Goal: Task Accomplishment & Management: Manage account settings

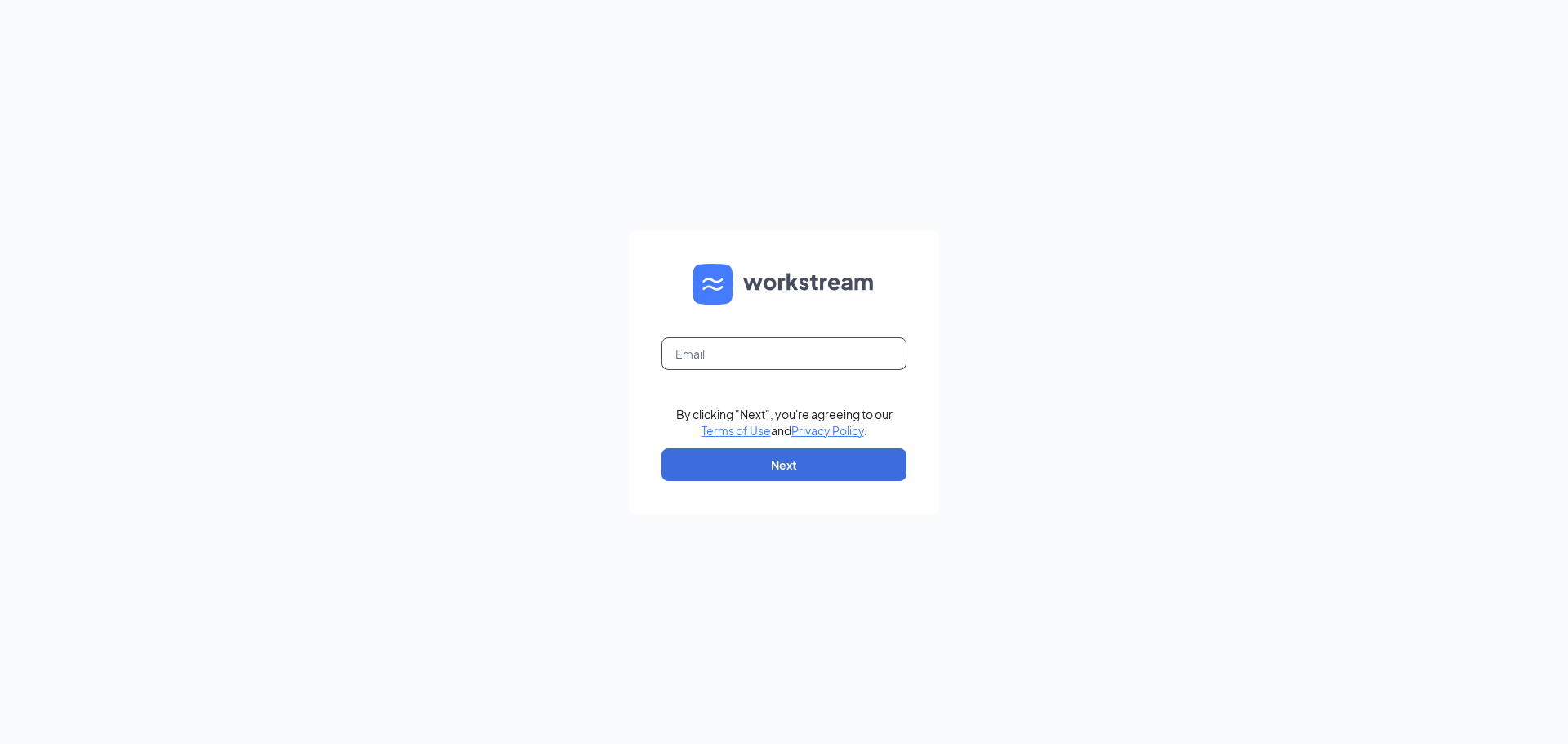
click at [732, 349] on input "text" at bounding box center [783, 354] width 245 height 33
type input "southhills@madmex.com"
click at [788, 456] on button "Next" at bounding box center [783, 464] width 245 height 33
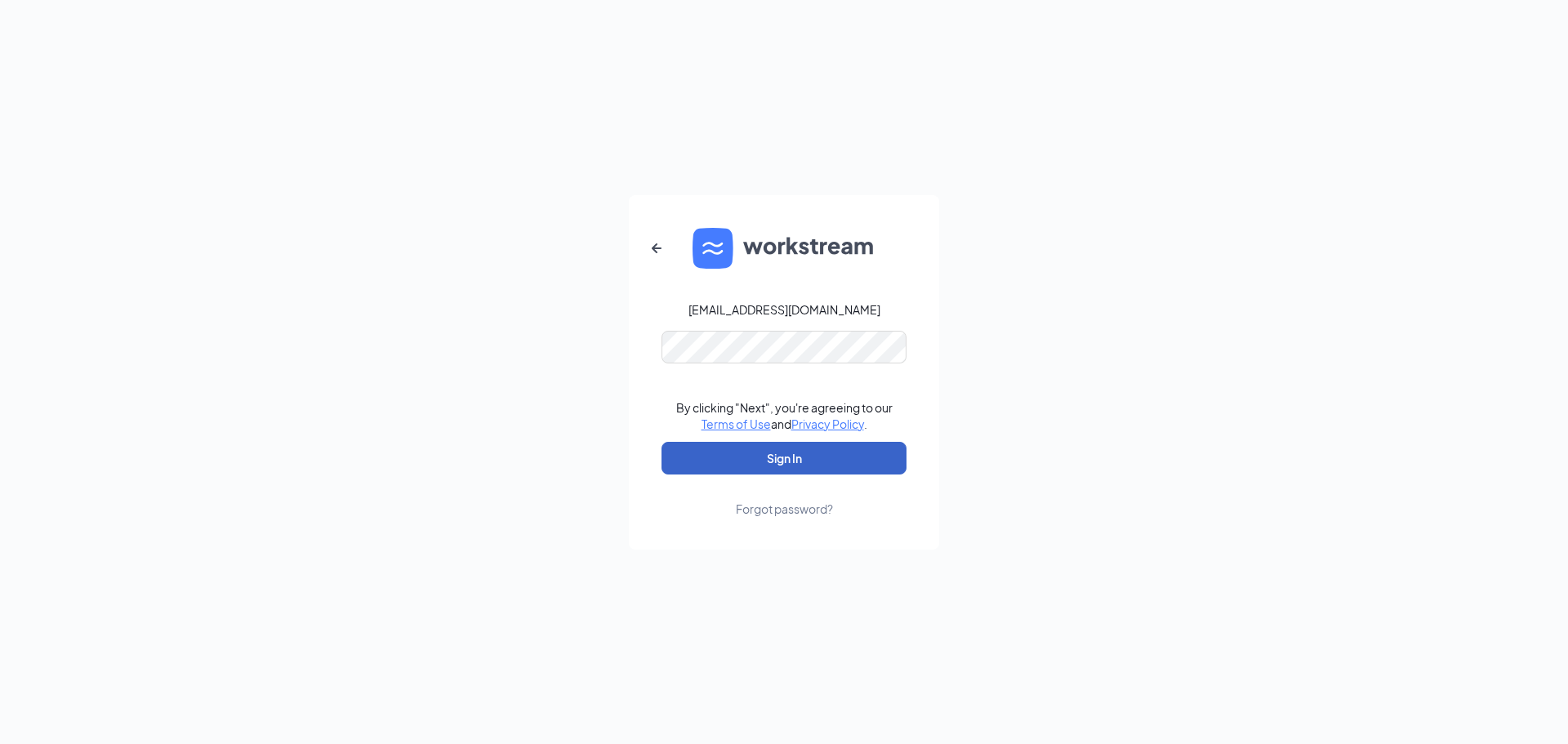
click at [773, 448] on button "Sign In" at bounding box center [783, 458] width 245 height 33
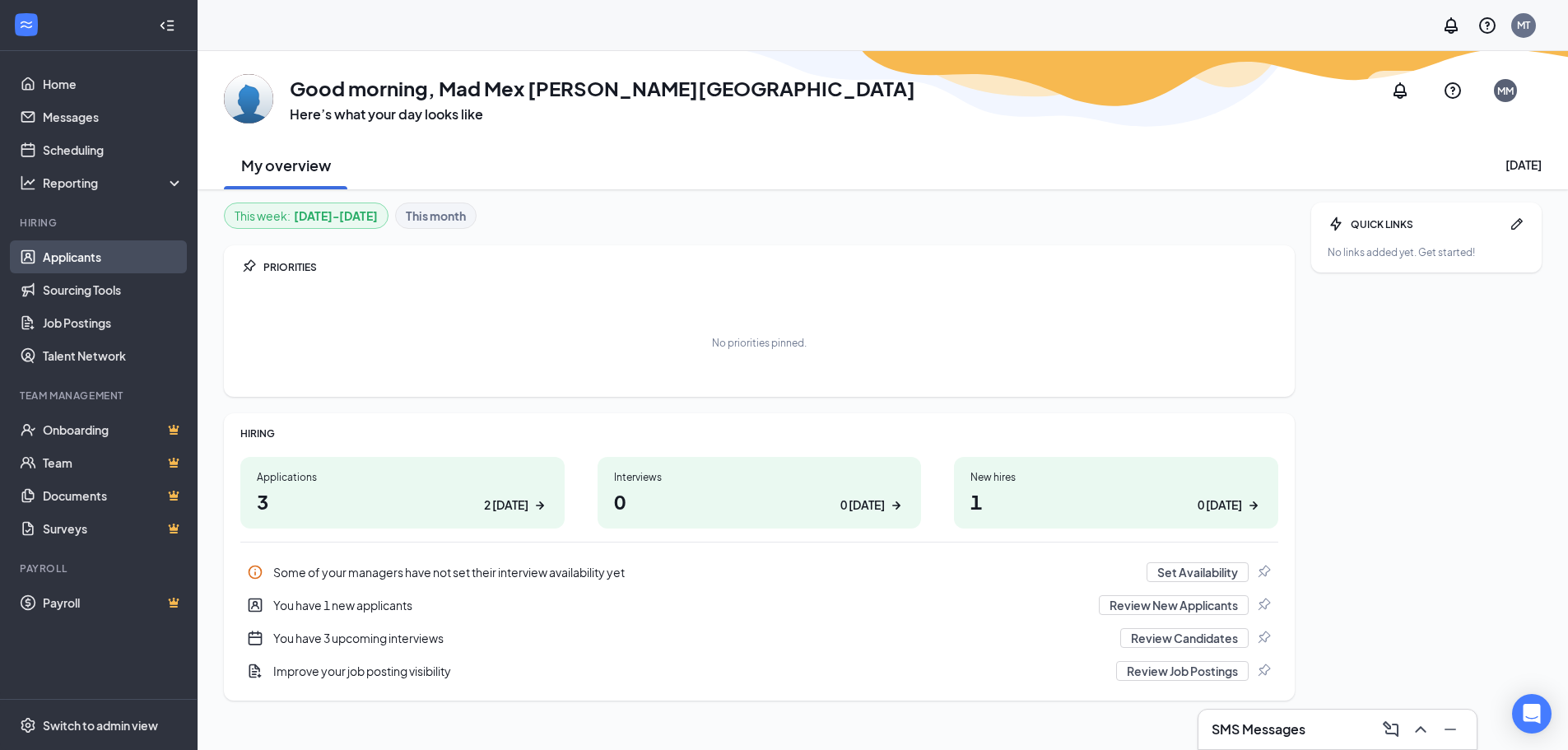
click at [125, 265] on link "Applicants" at bounding box center [112, 256] width 141 height 33
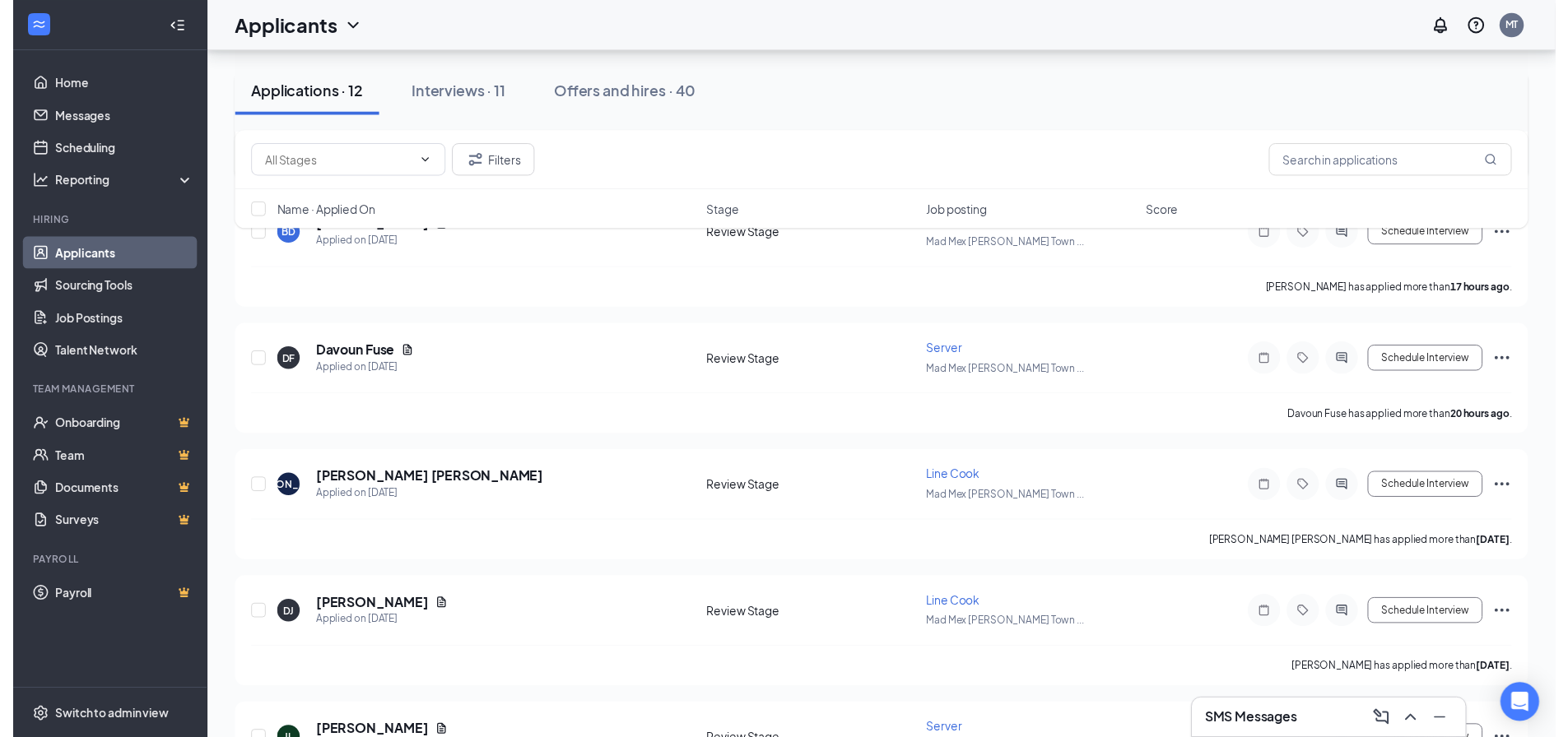
scroll to position [164, 0]
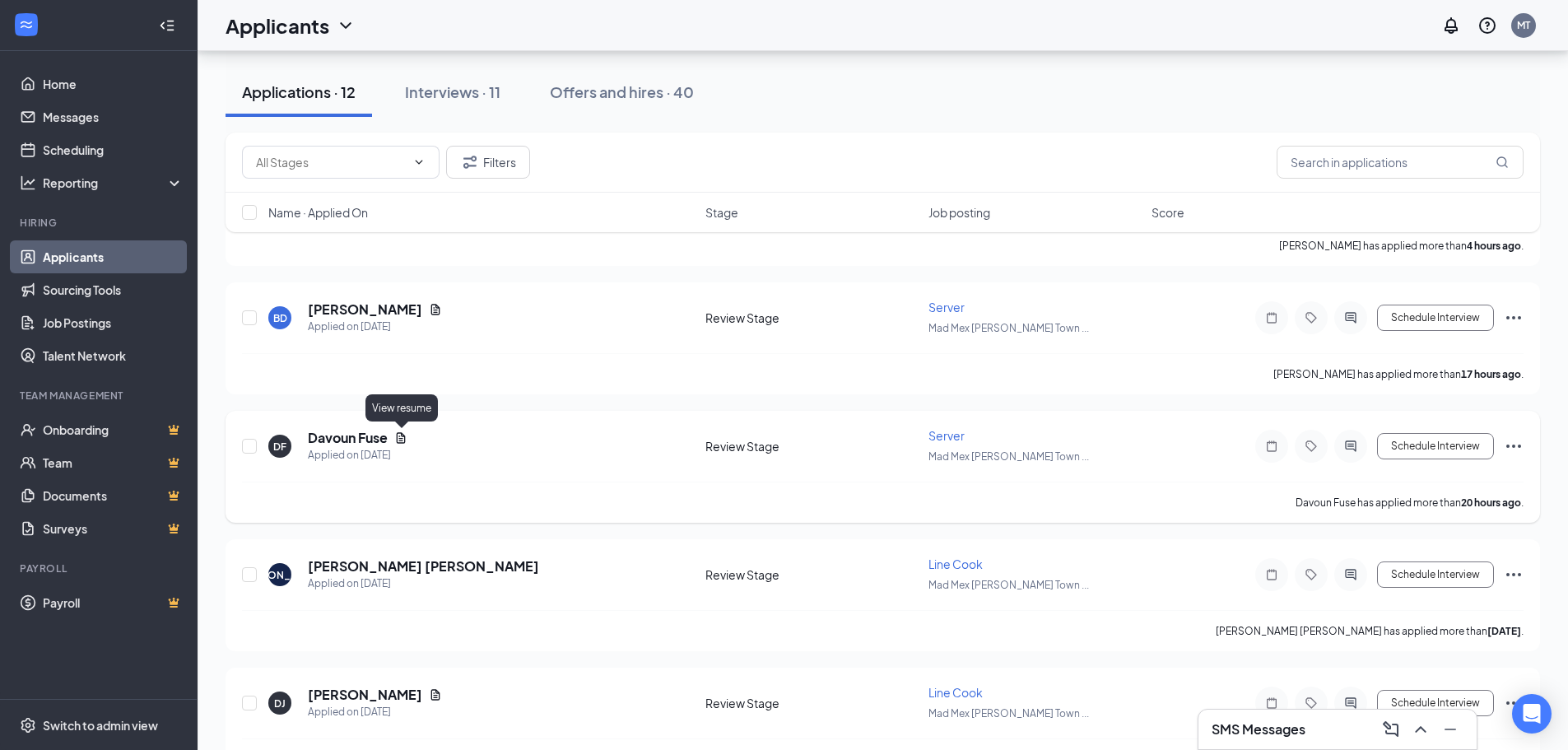
click at [401, 434] on icon "Document" at bounding box center [401, 438] width 13 height 13
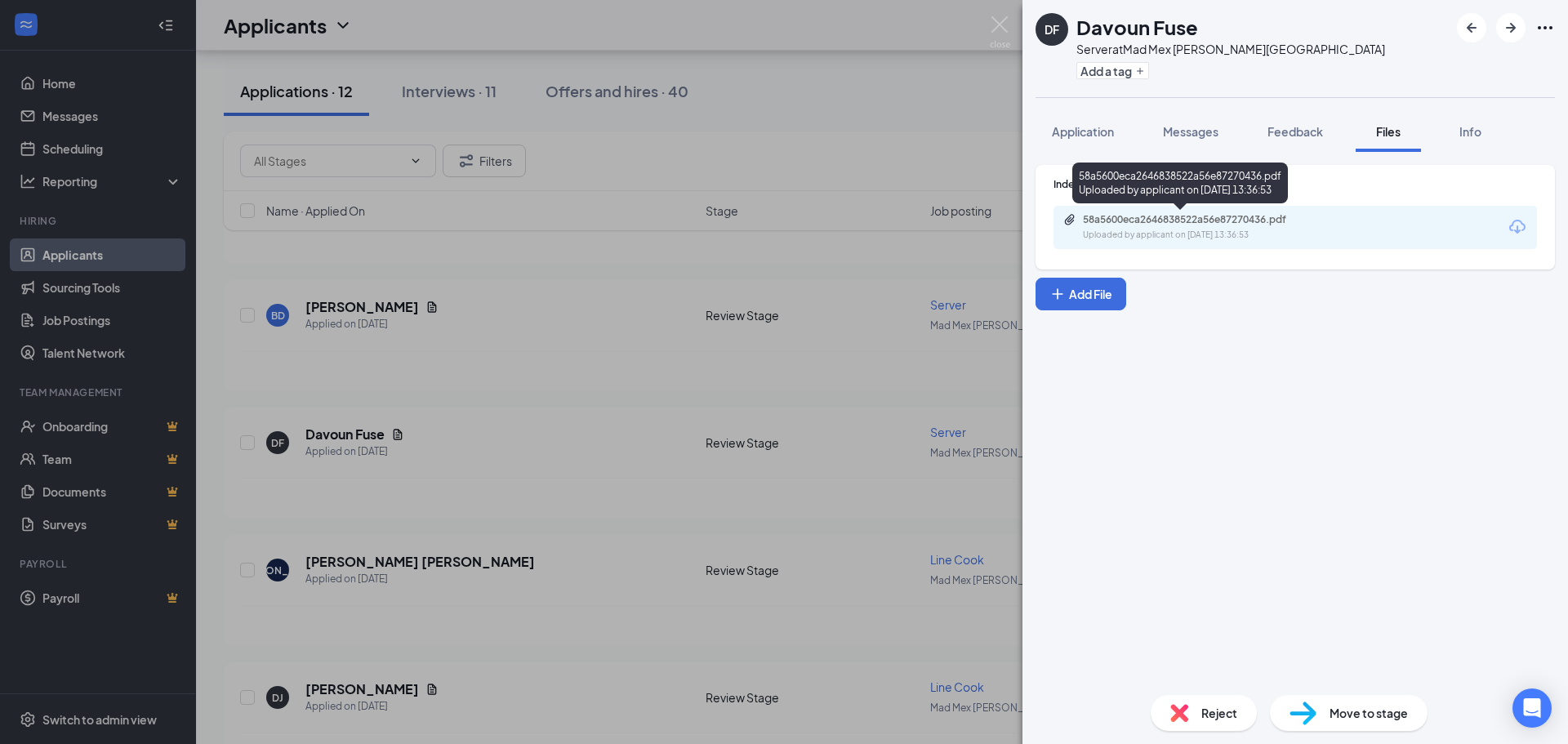
click at [1306, 225] on div "58a5600eca2646838522a56e87270436.pdf" at bounding box center [1198, 220] width 229 height 13
click at [995, 34] on img at bounding box center [1000, 32] width 21 height 32
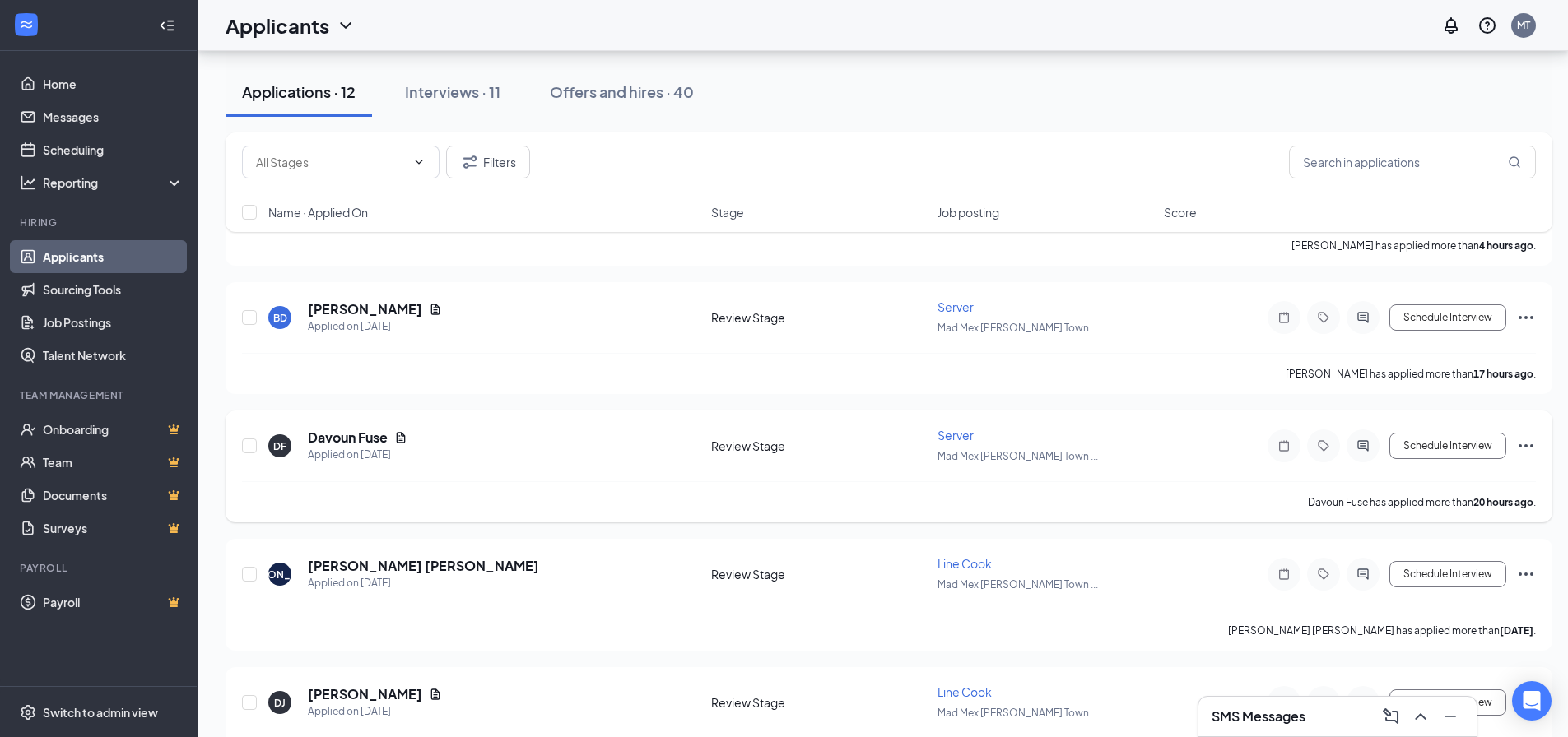
click at [1531, 448] on icon "Ellipses" at bounding box center [1525, 446] width 20 height 20
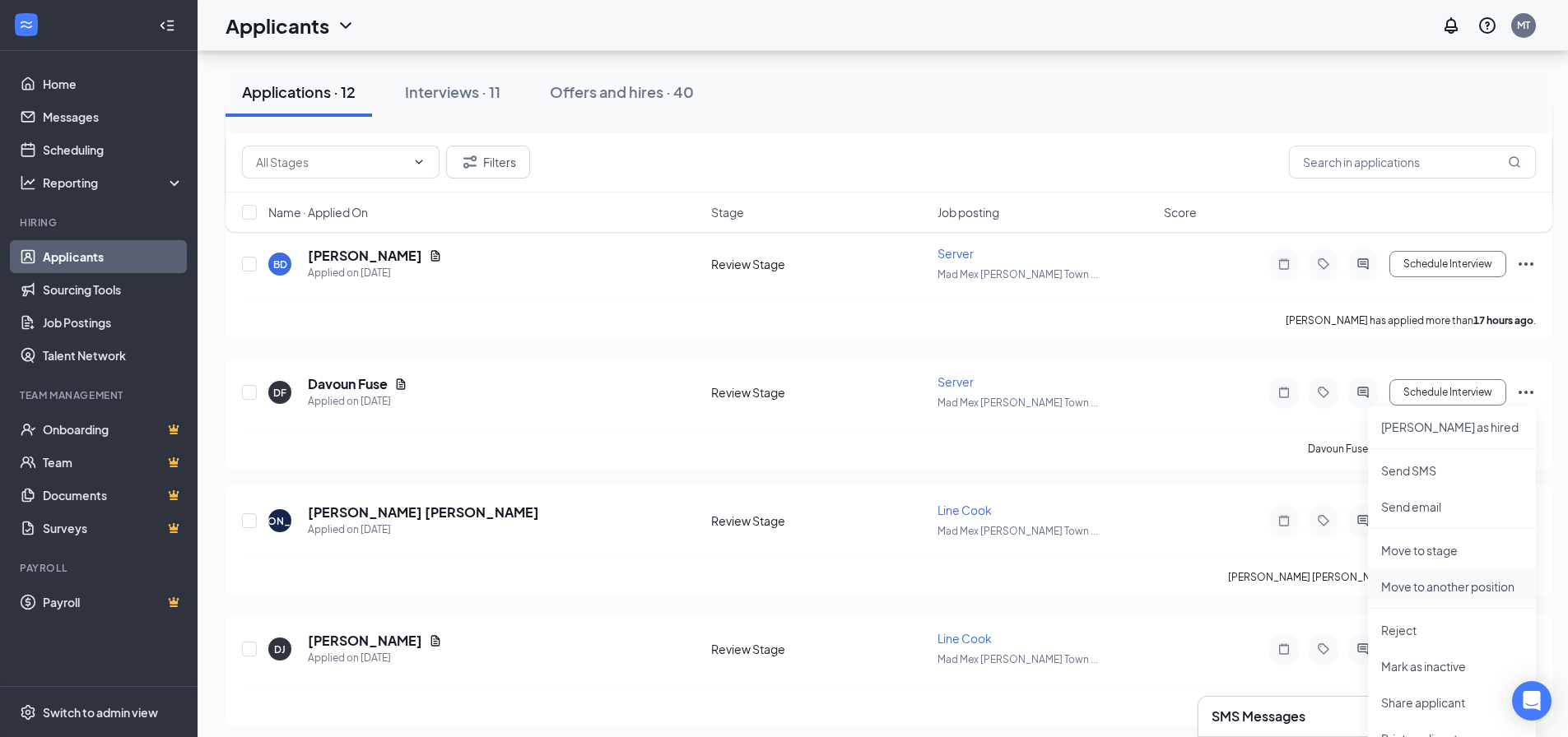
scroll to position [247, 0]
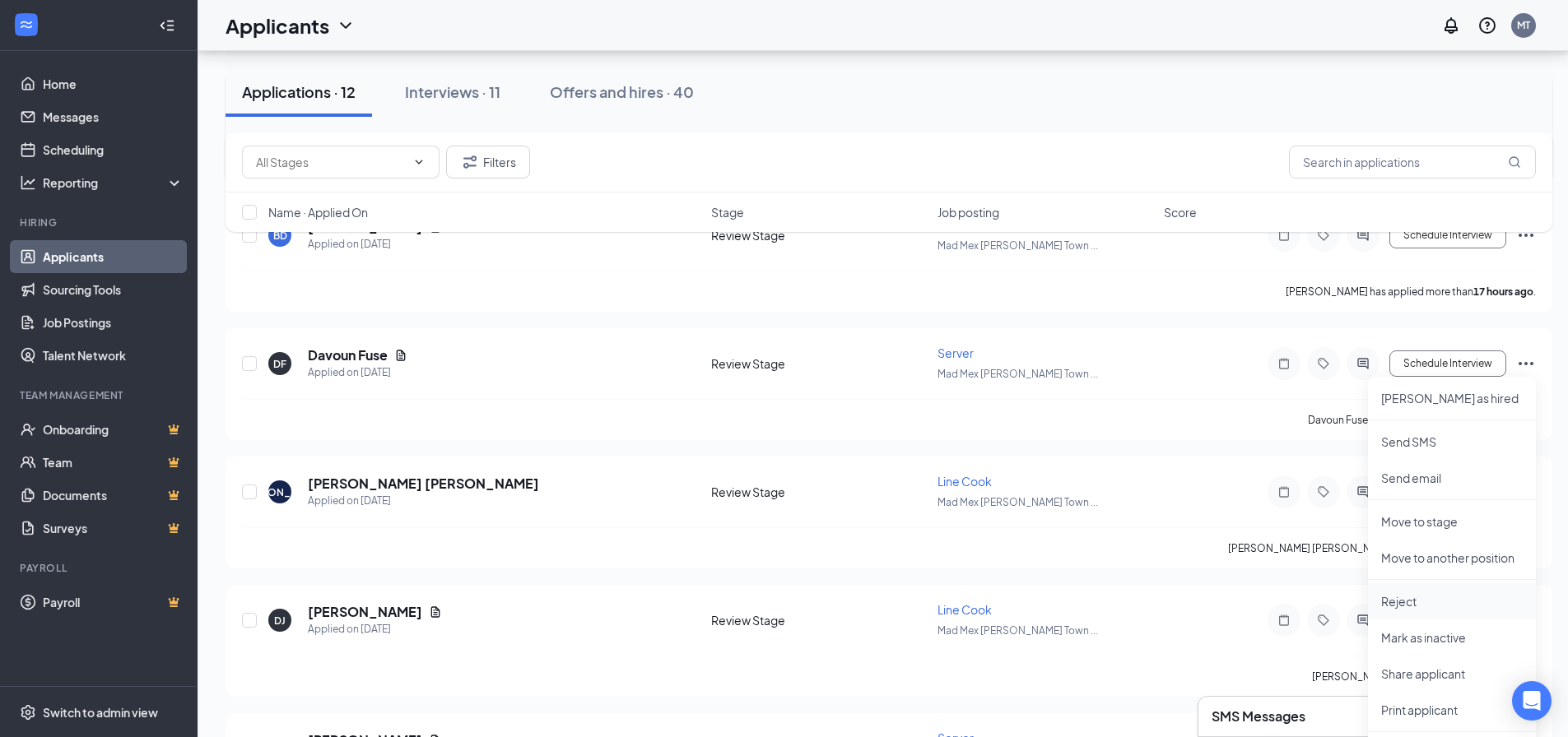
click at [1409, 610] on li "Reject" at bounding box center [1452, 601] width 168 height 36
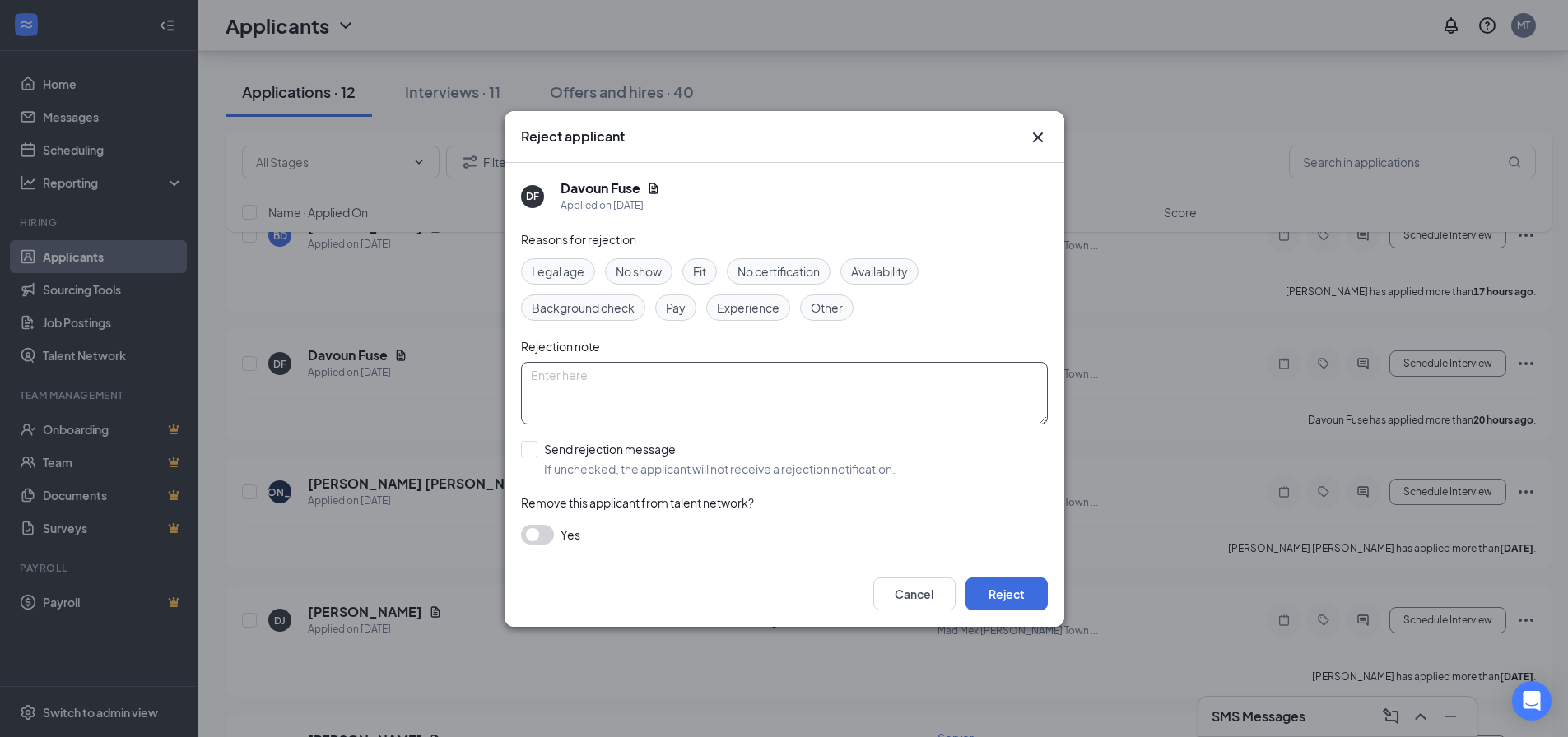
click at [770, 376] on textarea at bounding box center [784, 393] width 526 height 62
type textarea "not rehireable"
click at [987, 596] on button "Reject" at bounding box center [1007, 593] width 82 height 33
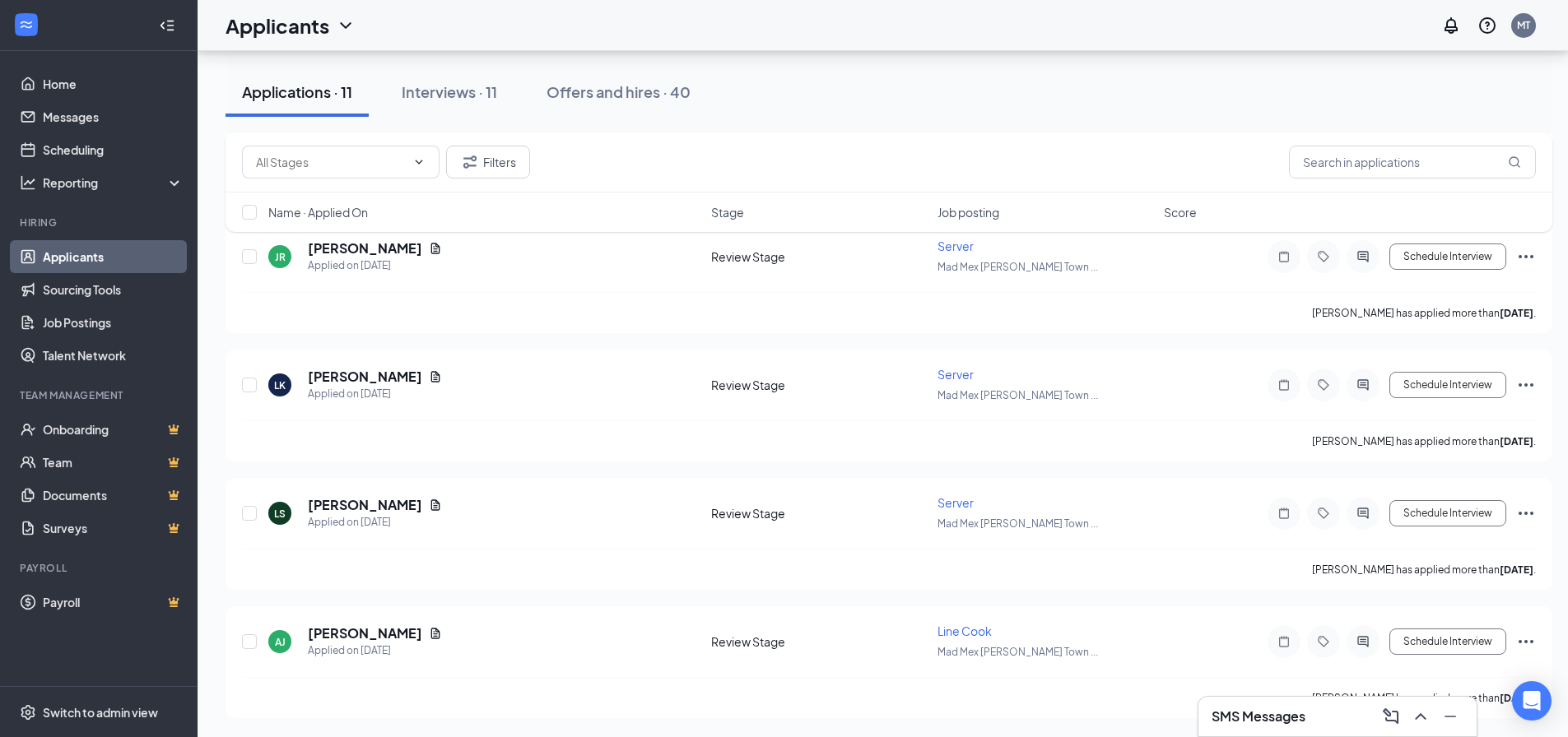
scroll to position [997, 0]
click at [411, 89] on div "Interviews · 11" at bounding box center [449, 92] width 95 height 21
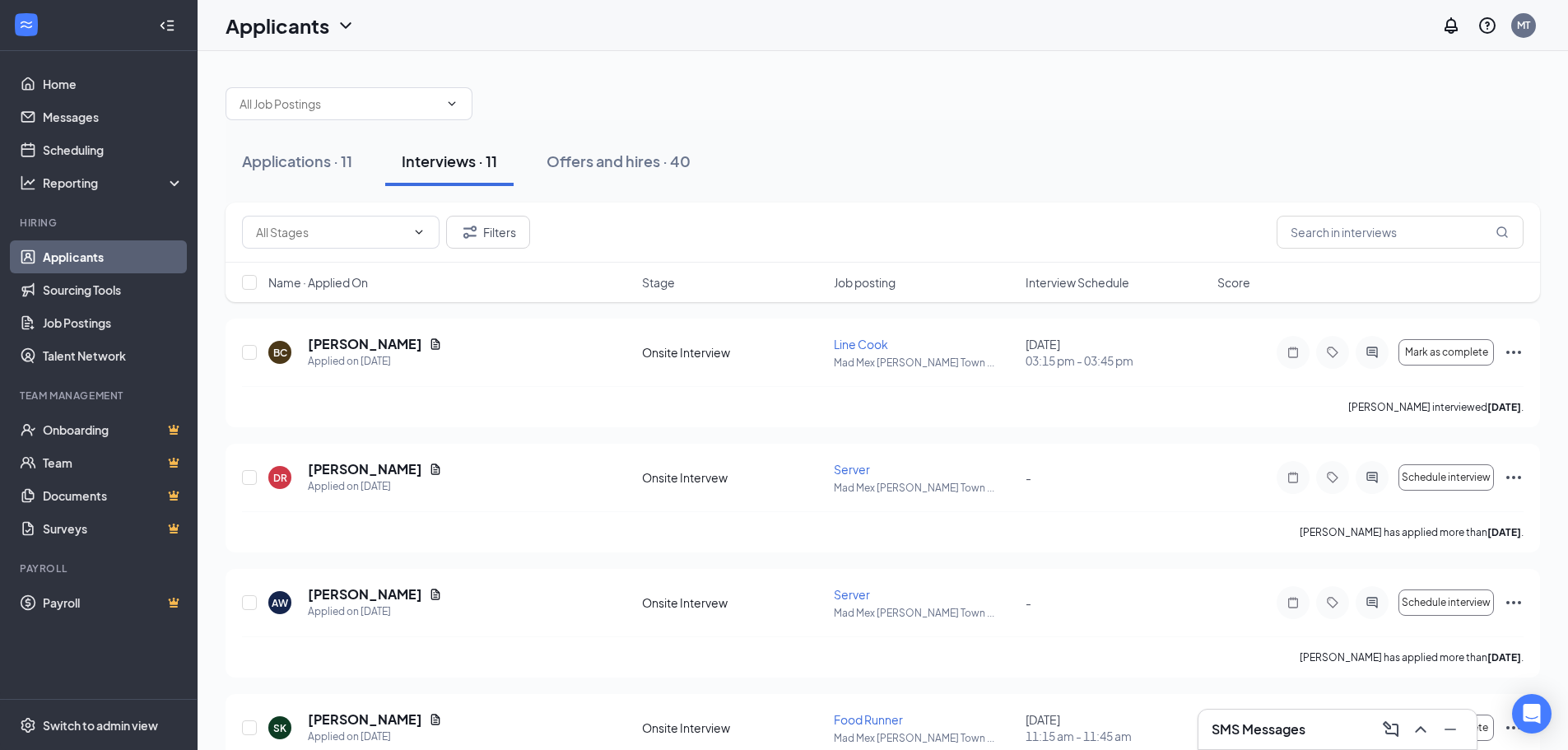
click at [1112, 298] on div "Name · Applied On Stage Job posting Interview Schedule Score" at bounding box center [883, 283] width 1315 height 40
click at [1110, 284] on span "Interview Schedule" at bounding box center [1077, 282] width 104 height 16
